Goal: Task Accomplishment & Management: Complete application form

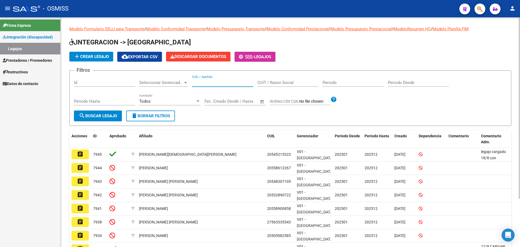
click at [206, 82] on input "CUIL / Apellido" at bounding box center [222, 82] width 61 height 5
click at [109, 116] on span "search Buscar Legajo" at bounding box center [98, 116] width 38 height 5
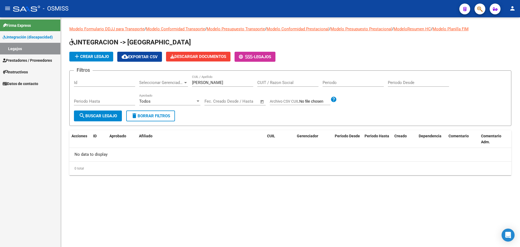
click at [209, 82] on input "[PERSON_NAME]" at bounding box center [222, 82] width 61 height 5
click at [212, 83] on input "[PERSON_NAME]" at bounding box center [222, 82] width 61 height 5
type input "a"
type input "[GEOGRAPHIC_DATA]"
drag, startPoint x: 102, startPoint y: 122, endPoint x: 110, endPoint y: 115, distance: 10.6
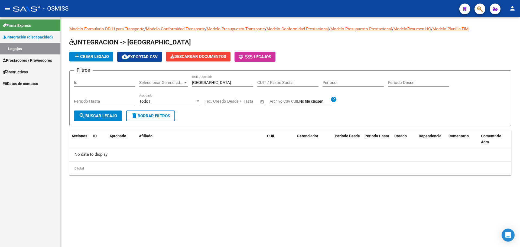
click at [110, 115] on form "Filtros Id Seleccionar Gerenciador Seleccionar Gerenciador roma CUIL / Apellido…" at bounding box center [290, 98] width 442 height 56
click at [110, 115] on span "search Buscar Legajo" at bounding box center [98, 116] width 38 height 5
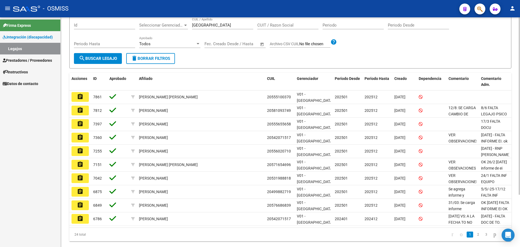
scroll to position [68, 0]
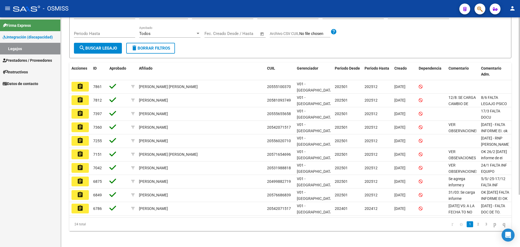
click at [520, 242] on div at bounding box center [519, 158] width 1 height 178
click at [475, 224] on link "2" at bounding box center [478, 224] width 7 height 6
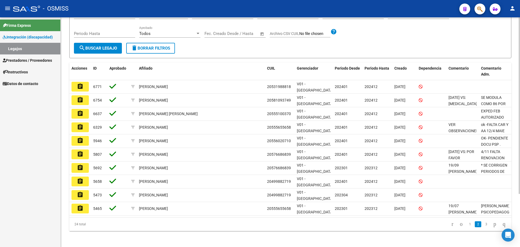
scroll to position [65, 0]
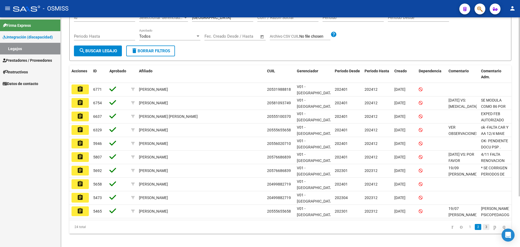
click at [483, 224] on link "3" at bounding box center [486, 227] width 7 height 6
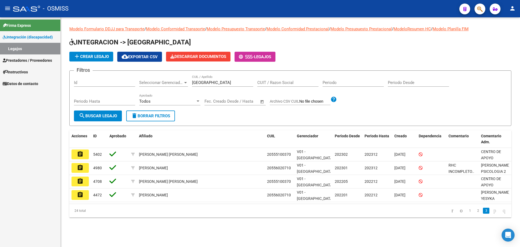
scroll to position [0, 0]
click at [25, 61] on span "Prestadores / Proveedores" at bounding box center [27, 60] width 49 height 6
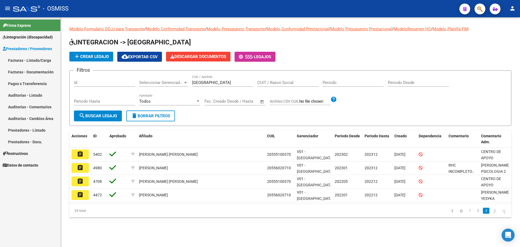
click at [25, 62] on link "Facturas - Listado/Carga" at bounding box center [30, 60] width 60 height 12
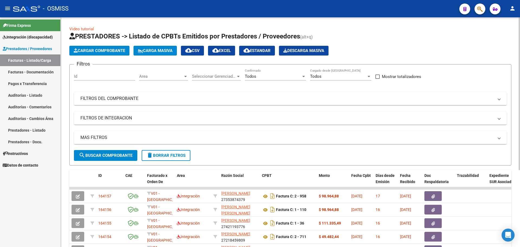
click at [98, 133] on mat-expansion-panel-header "MAS FILTROS" at bounding box center [290, 137] width 433 height 13
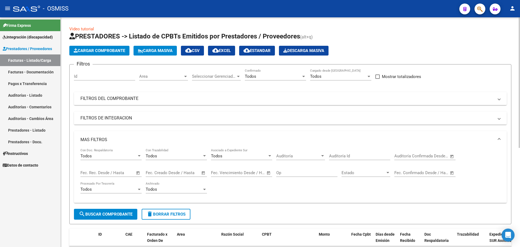
click at [102, 126] on div "Filtros Id Area Area Seleccionar Gerenciador Seleccionar Gerenciador Todos Conf…" at bounding box center [290, 139] width 433 height 140
click at [112, 117] on mat-panel-title "FILTROS DE INTEGRACION" at bounding box center [287, 118] width 414 height 6
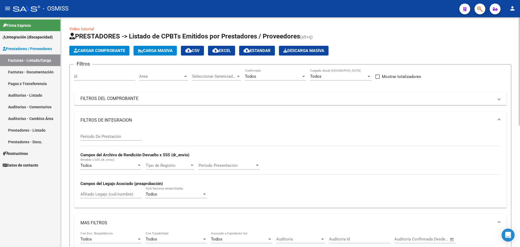
click at [104, 193] on input "Afiliado Legajo (cuil/nombre)" at bounding box center [110, 194] width 61 height 5
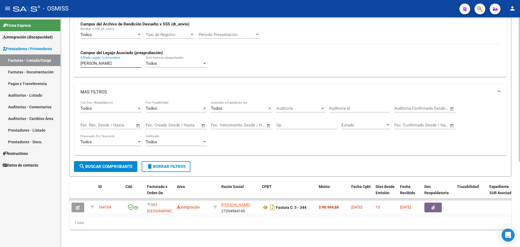
scroll to position [136, 0]
click at [520, 174] on div at bounding box center [519, 175] width 1 height 144
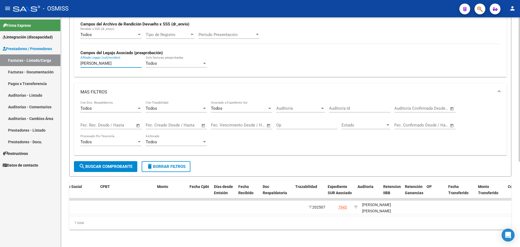
scroll to position [0, 0]
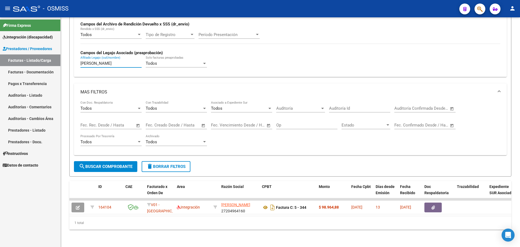
type input "[PERSON_NAME]"
click at [28, 38] on span "Integración (discapacidad)" at bounding box center [28, 37] width 50 height 6
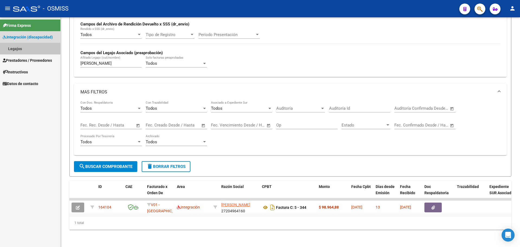
click at [17, 50] on link "Legajos" at bounding box center [30, 49] width 60 height 12
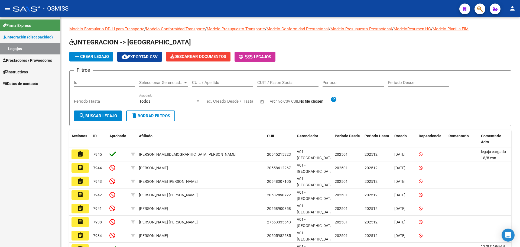
click at [33, 61] on span "Prestadores / Proveedores" at bounding box center [27, 60] width 49 height 6
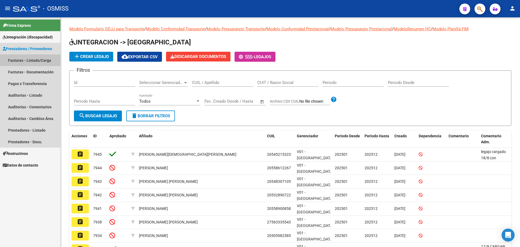
click at [31, 59] on link "Facturas - Listado/Carga" at bounding box center [30, 60] width 60 height 12
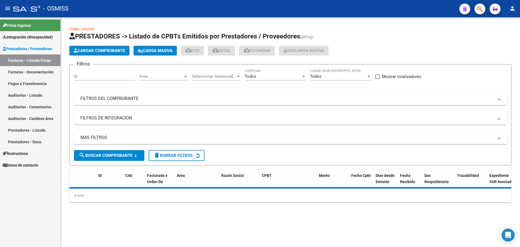
click at [94, 117] on mat-panel-title "FILTROS DE INTEGRACION" at bounding box center [287, 118] width 414 height 6
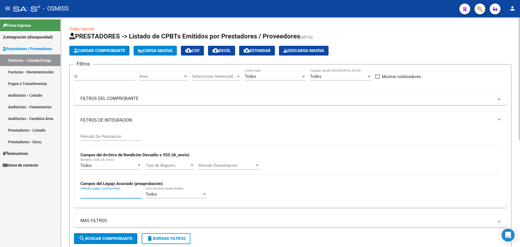
click at [106, 196] on input "Afiliado Legajo (cuil/nombre)" at bounding box center [110, 194] width 61 height 5
click at [109, 240] on span "search Buscar Comprobante" at bounding box center [106, 238] width 54 height 5
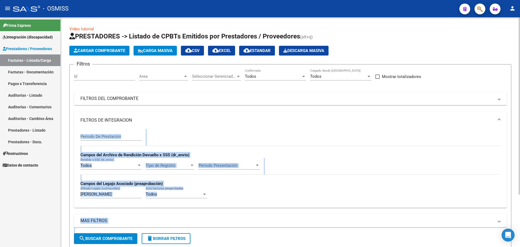
drag, startPoint x: 518, startPoint y: 142, endPoint x: 520, endPoint y: 183, distance: 41.2
click at [520, 183] on div "Video tutorial PRESTADORES -> Listado de CPBTs Emitidos por Prestadores / Prove…" at bounding box center [291, 166] width 461 height 298
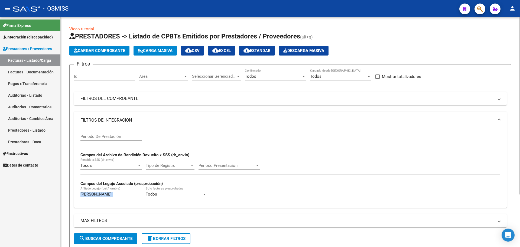
click at [519, 144] on div at bounding box center [519, 105] width 1 height 177
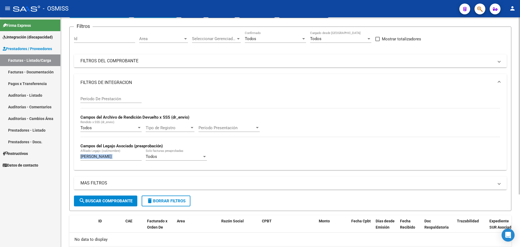
scroll to position [68, 0]
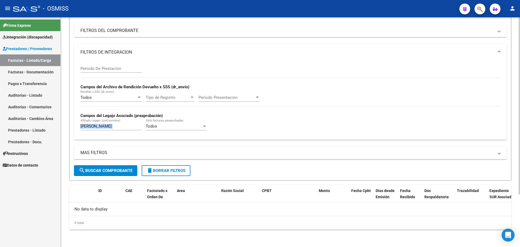
click at [520, 218] on div at bounding box center [519, 158] width 1 height 177
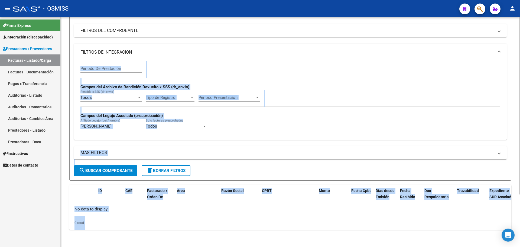
click at [108, 165] on div "MAS FILTROS Todos Con Doc. Respaldatoria Todos Con Trazabilidad Todos Asociado …" at bounding box center [290, 155] width 433 height 19
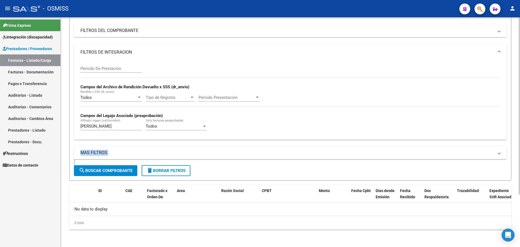
click at [108, 165] on div "MAS FILTROS Todos Con Doc. Respaldatoria Todos Con Trazabilidad Todos Asociado …" at bounding box center [290, 155] width 433 height 19
click at [107, 170] on span "search Buscar Comprobante" at bounding box center [106, 170] width 54 height 5
drag, startPoint x: 99, startPoint y: 127, endPoint x: 47, endPoint y: 118, distance: 53.4
click at [47, 118] on mat-sidenav-container "Firma Express Integración (discapacidad) Legajos Prestadores / Proveedores Fact…" at bounding box center [260, 132] width 520 height 230
click at [98, 172] on span "search Buscar Comprobante" at bounding box center [106, 170] width 54 height 5
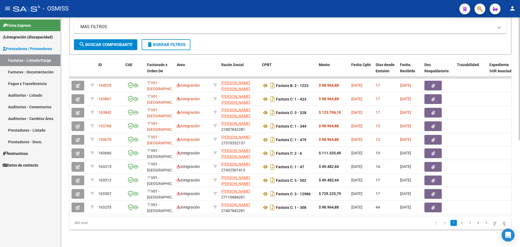
scroll to position [199, 0]
click at [520, 158] on div at bounding box center [519, 185] width 1 height 123
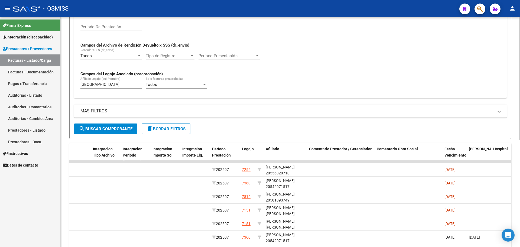
scroll to position [106, 0]
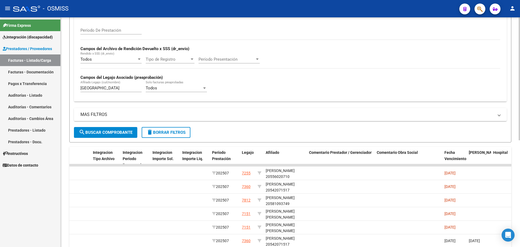
click at [520, 87] on div at bounding box center [519, 137] width 1 height 123
click at [93, 86] on input "[GEOGRAPHIC_DATA]" at bounding box center [110, 88] width 61 height 5
type input "[GEOGRAPHIC_DATA]"
click at [102, 131] on span "search Buscar Comprobante" at bounding box center [106, 132] width 54 height 5
click at [163, 133] on span "delete Borrar Filtros" at bounding box center [166, 132] width 39 height 5
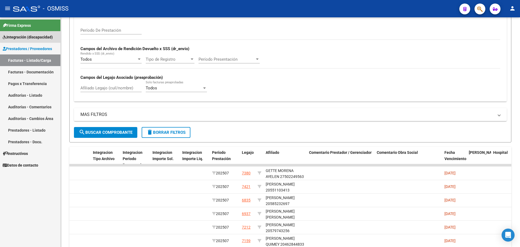
click at [37, 34] on span "Integración (discapacidad)" at bounding box center [28, 37] width 50 height 6
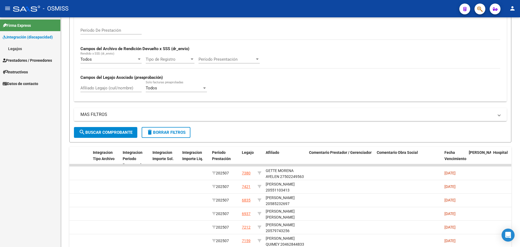
click at [19, 52] on link "Legajos" at bounding box center [30, 49] width 60 height 12
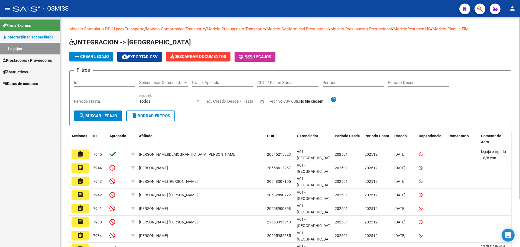
click at [87, 59] on button "add Crear Legajo" at bounding box center [91, 57] width 44 height 10
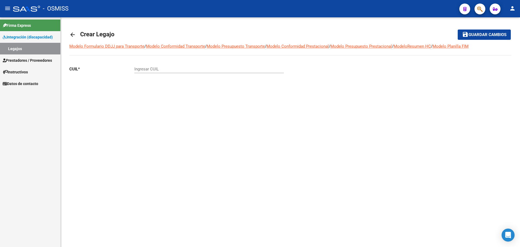
click at [147, 70] on input "Ingresar CUIL" at bounding box center [209, 69] width 150 height 5
paste input "-59093881"
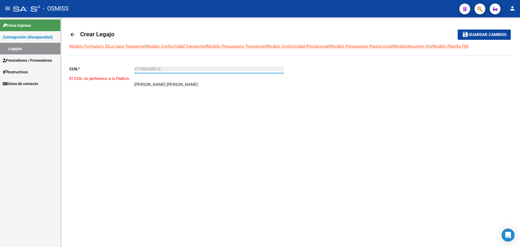
type input "27-59093881-0"
click at [73, 35] on mat-icon "arrow_back" at bounding box center [72, 34] width 7 height 7
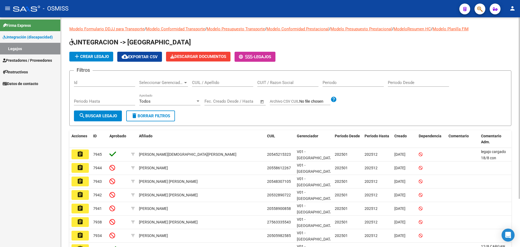
click at [107, 60] on button "add Crear Legajo" at bounding box center [91, 57] width 44 height 10
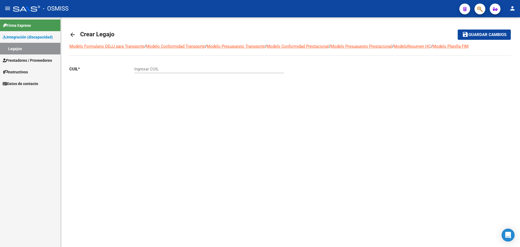
click at [150, 63] on div "Ingresar CUIL" at bounding box center [209, 68] width 150 height 12
paste input "-29168656"
type input "20-29168656-8"
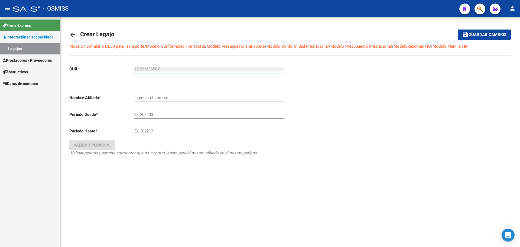
type input "[PERSON_NAME]"
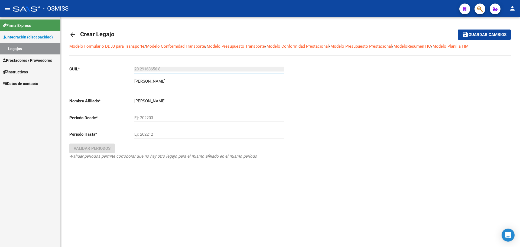
type input "20-29168656-8"
